Goal: Answer question/provide support: Share knowledge or assist other users

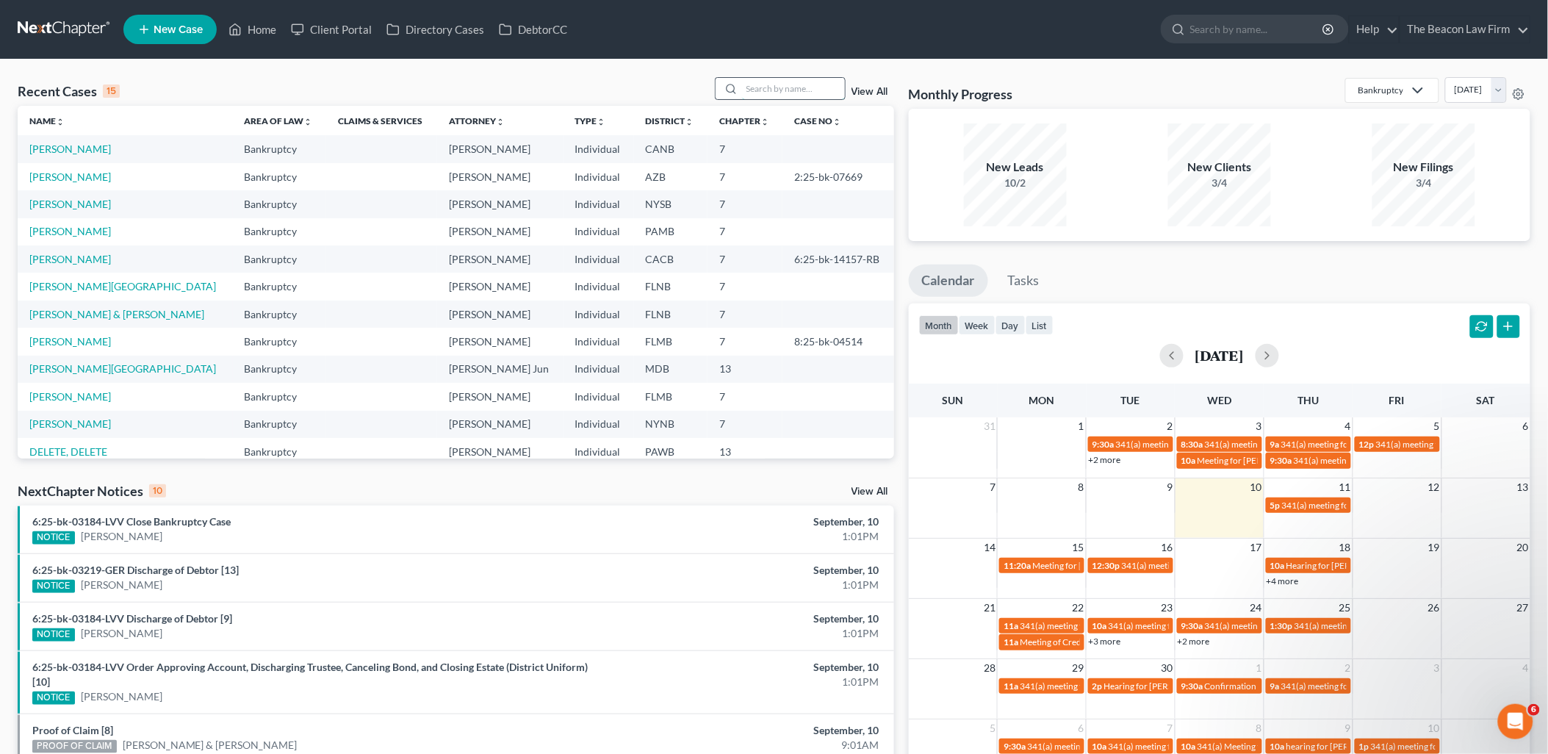
click at [825, 92] on input "search" at bounding box center [793, 88] width 103 height 21
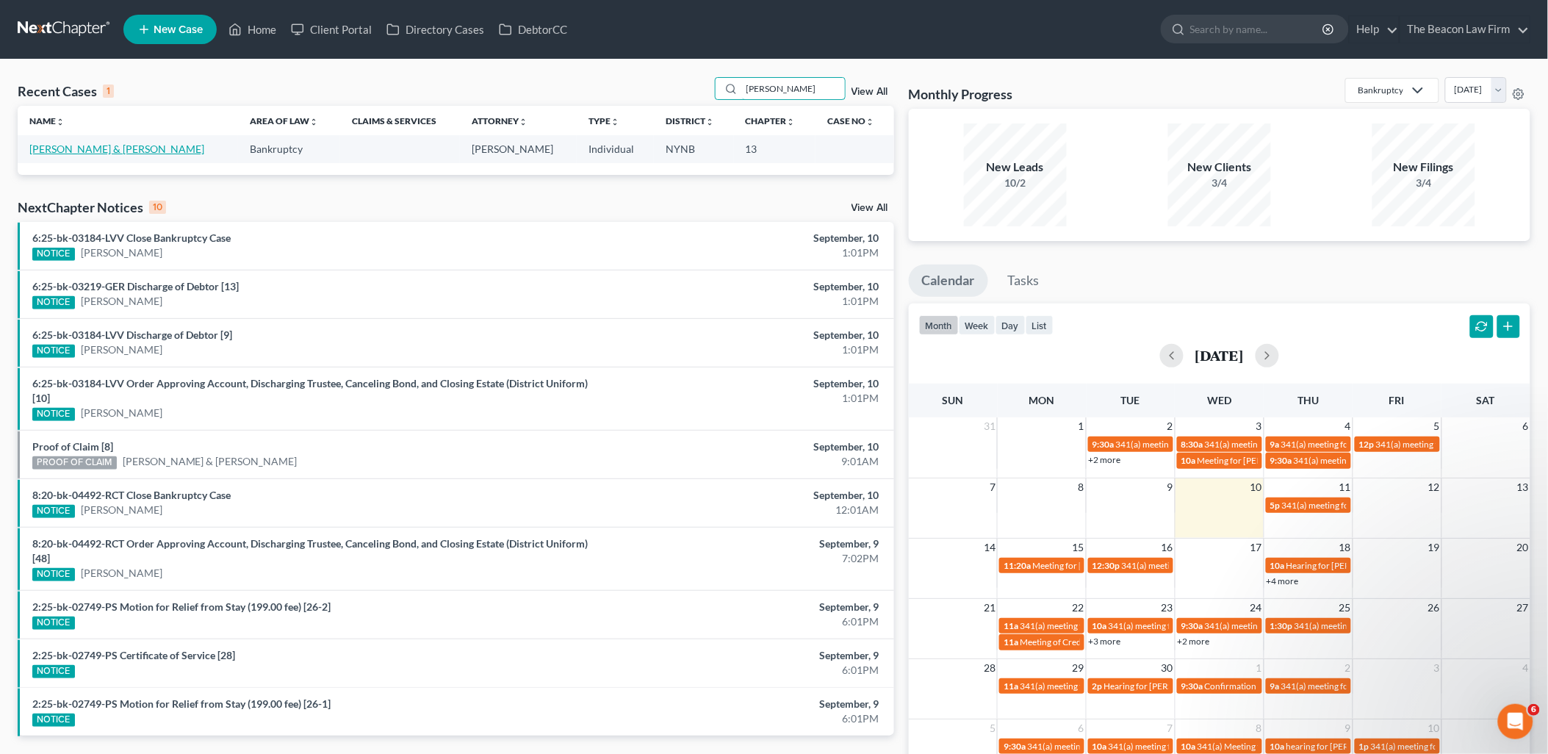
type input "[PERSON_NAME]"
click at [79, 145] on link "[PERSON_NAME] & [PERSON_NAME]" at bounding box center [116, 149] width 175 height 12
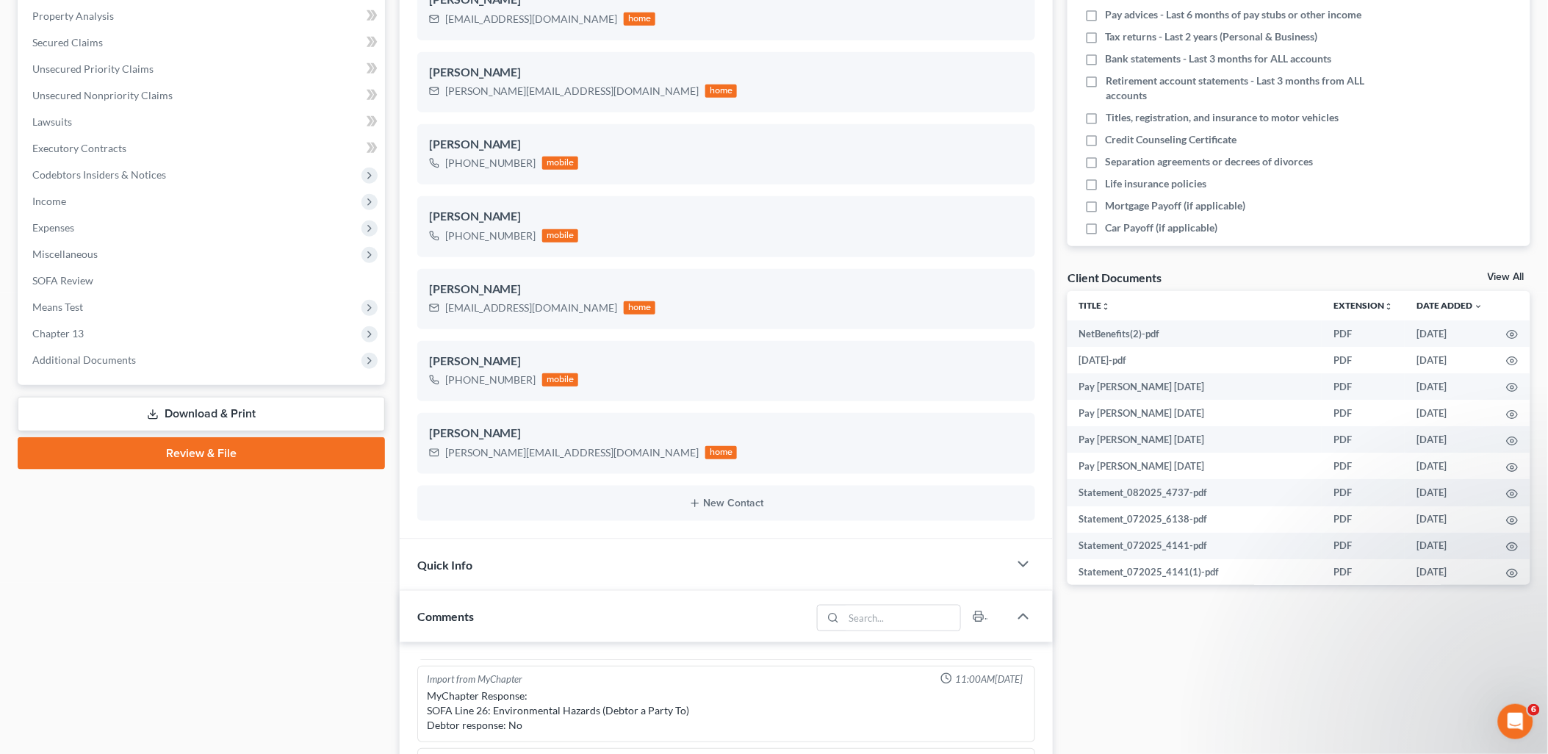
scroll to position [326, 0]
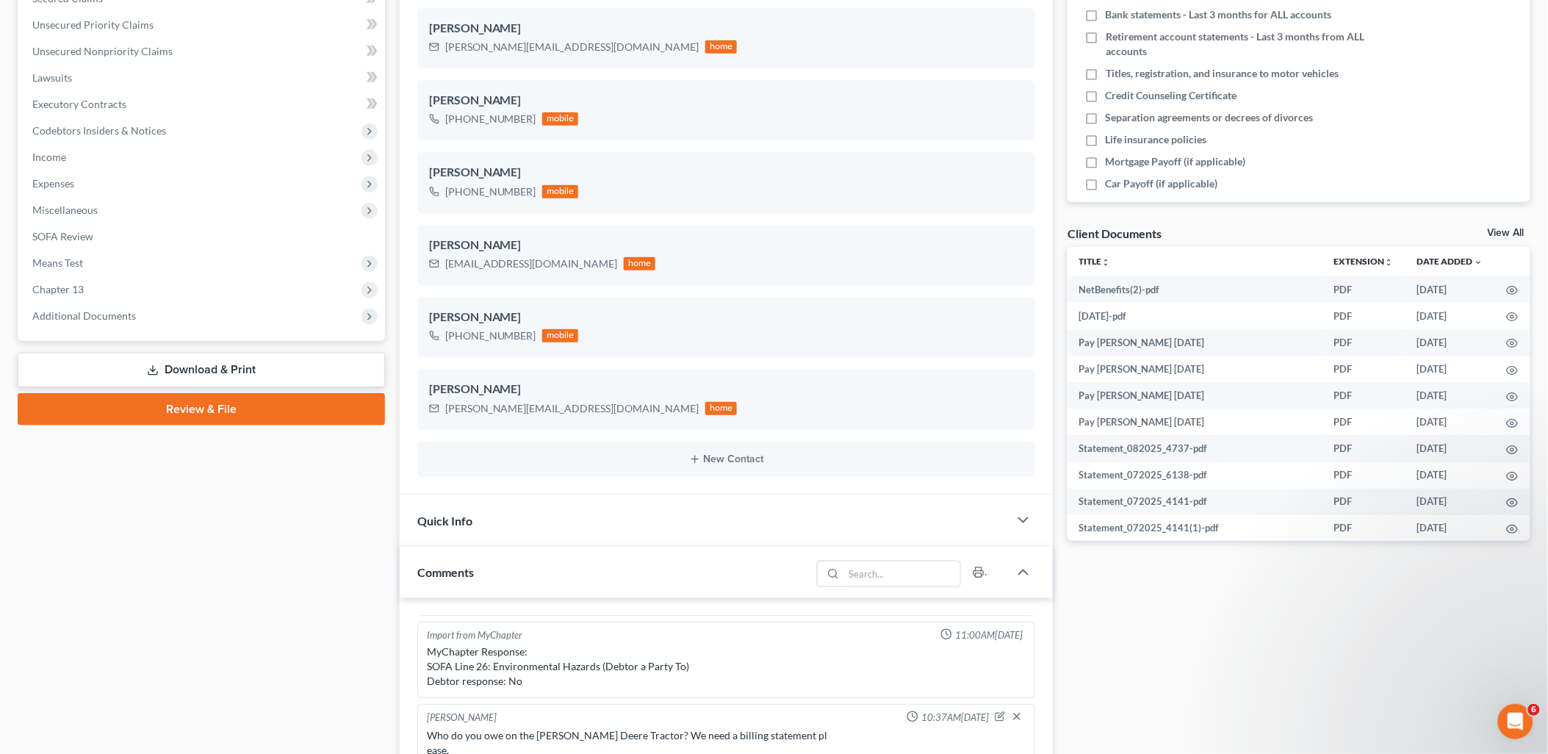
click at [1514, 228] on link "View All" at bounding box center [1506, 233] width 37 height 10
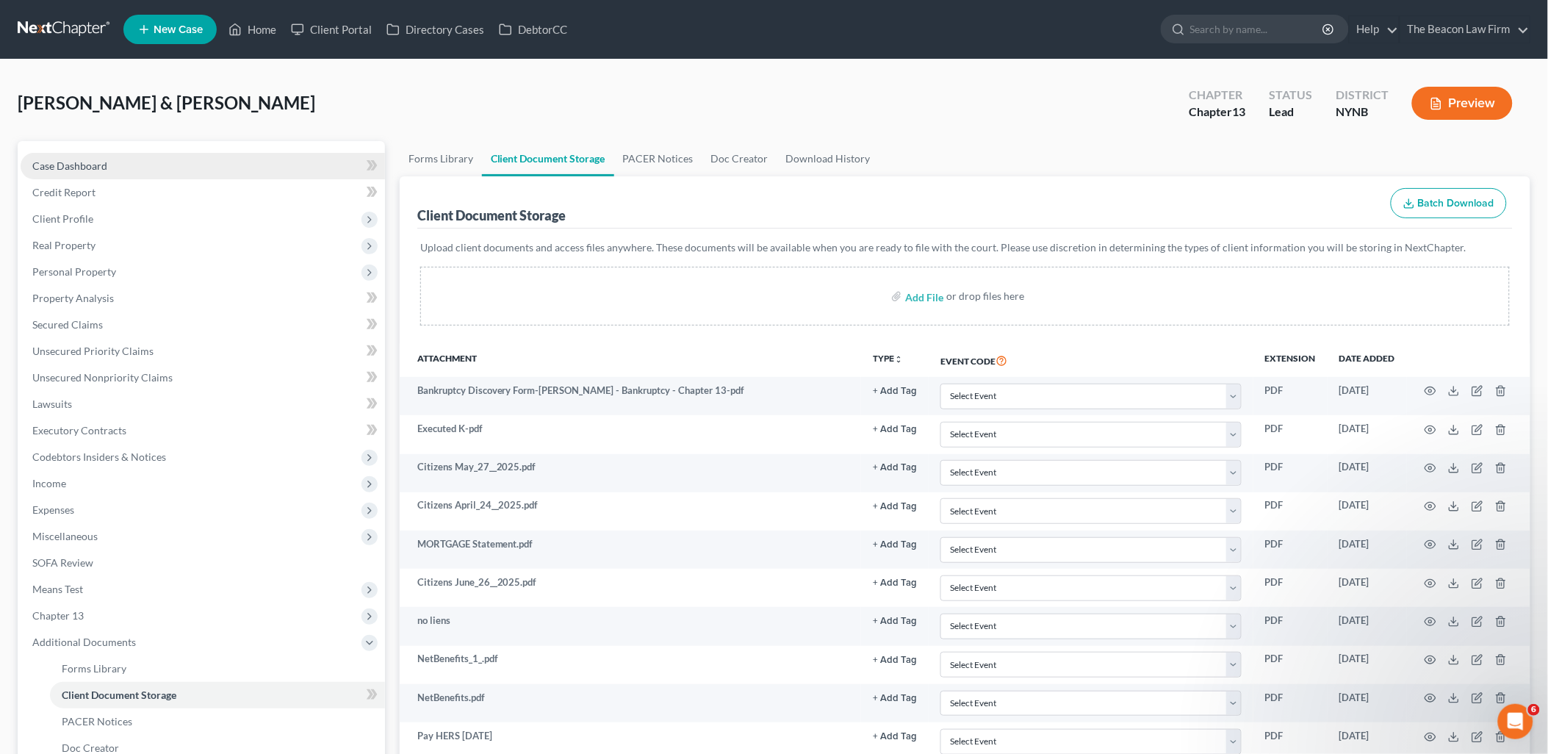
click at [70, 172] on link "Case Dashboard" at bounding box center [203, 166] width 364 height 26
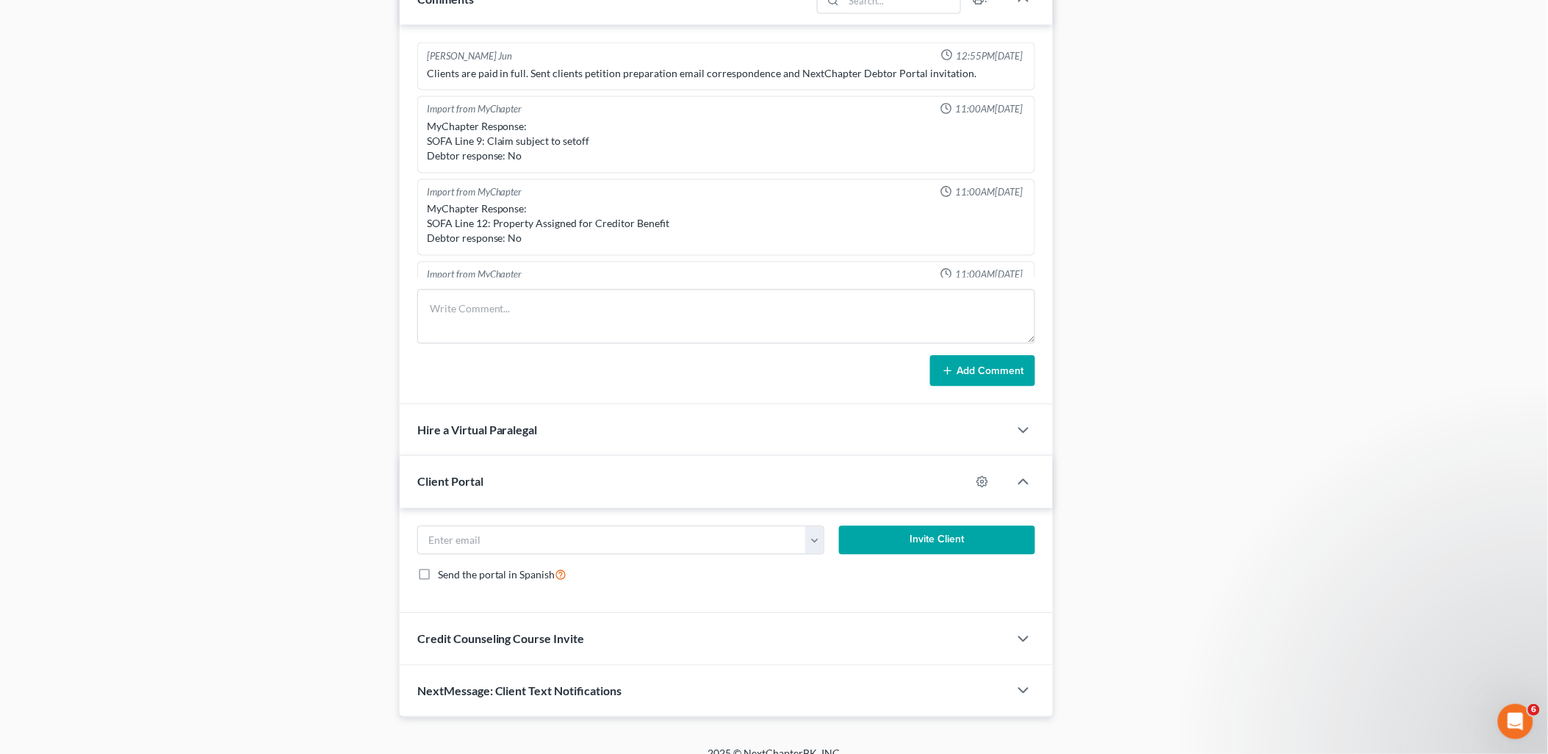
scroll to position [918, 0]
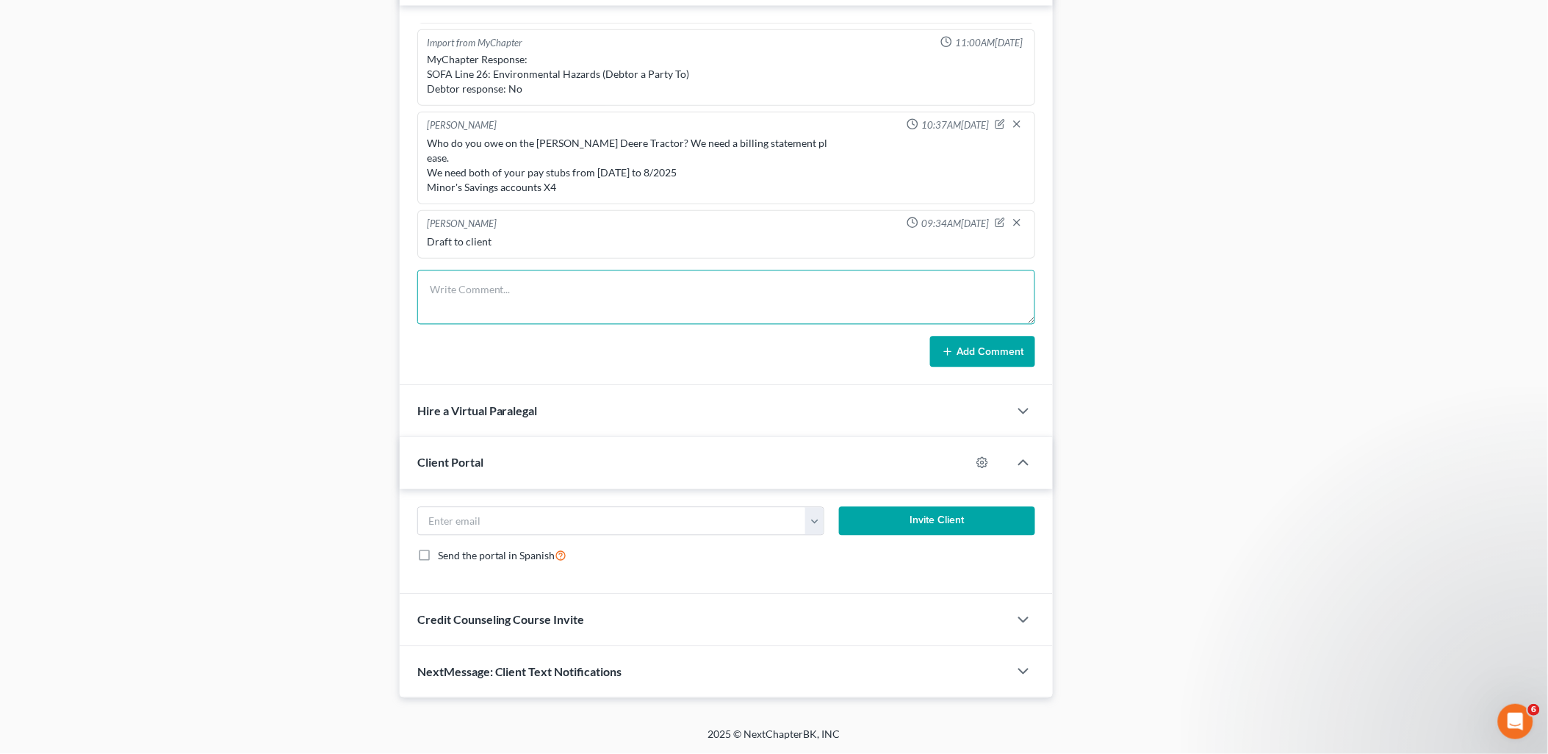
click at [551, 291] on textarea at bounding box center [726, 297] width 619 height 54
paste textarea "Thank you for these docs and information. Please see responses within. - Our co…"
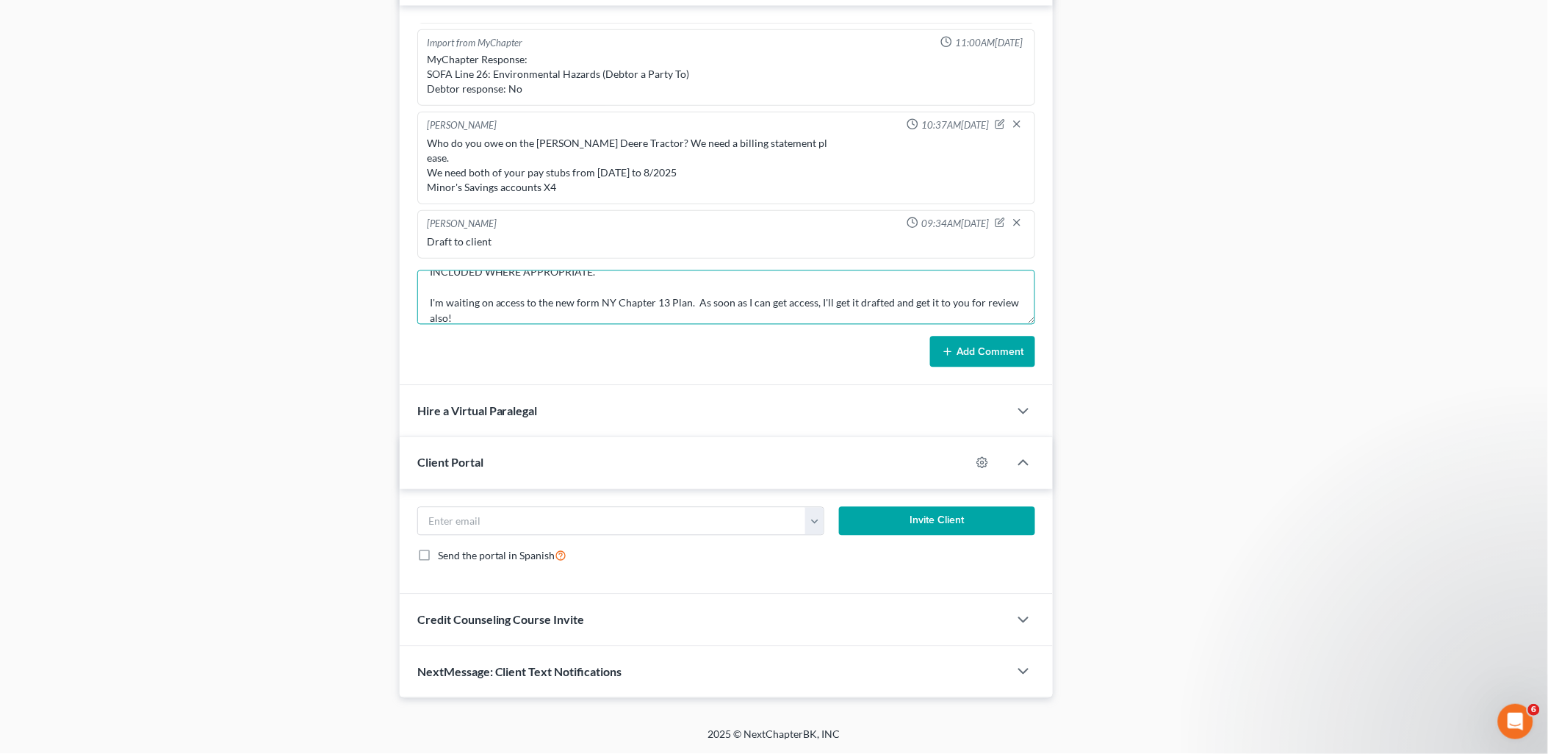
type textarea "Thank you for these docs and information. Please see responses within. - Our co…"
click at [1010, 356] on button "Add Comment" at bounding box center [982, 351] width 105 height 31
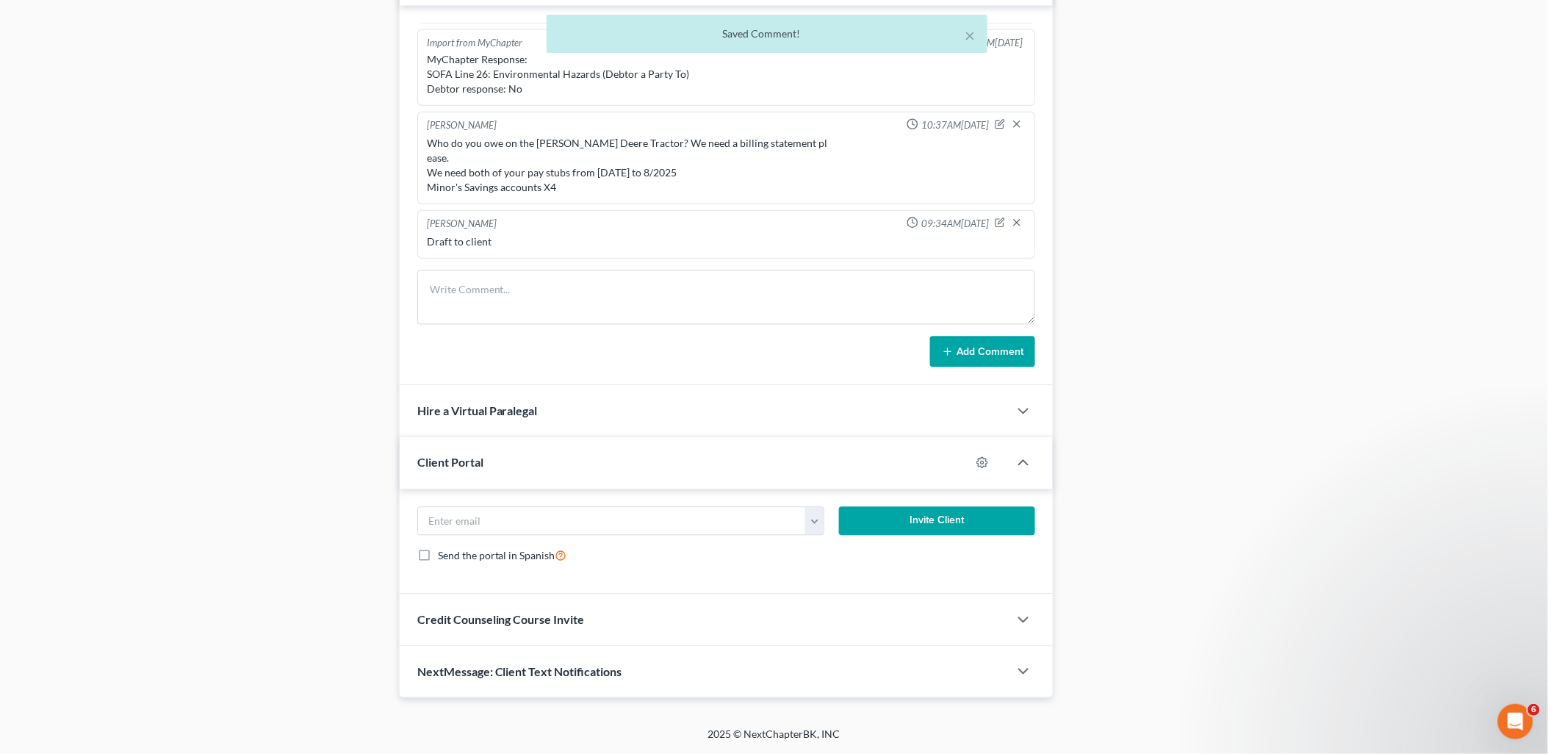
scroll to position [796, 0]
